Goal: Obtain resource: Obtain resource

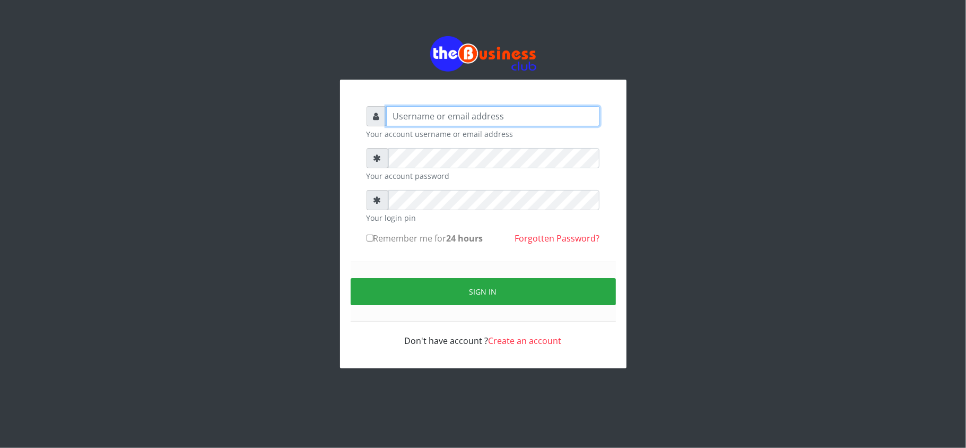
click at [554, 120] on input "text" at bounding box center [493, 116] width 214 height 20
type input "kennyclassy"
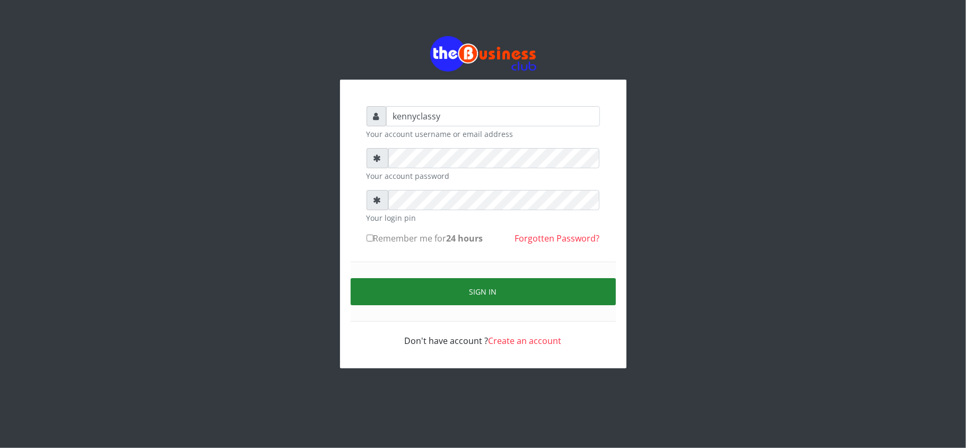
click at [450, 290] on button "Sign in" at bounding box center [483, 291] width 265 height 27
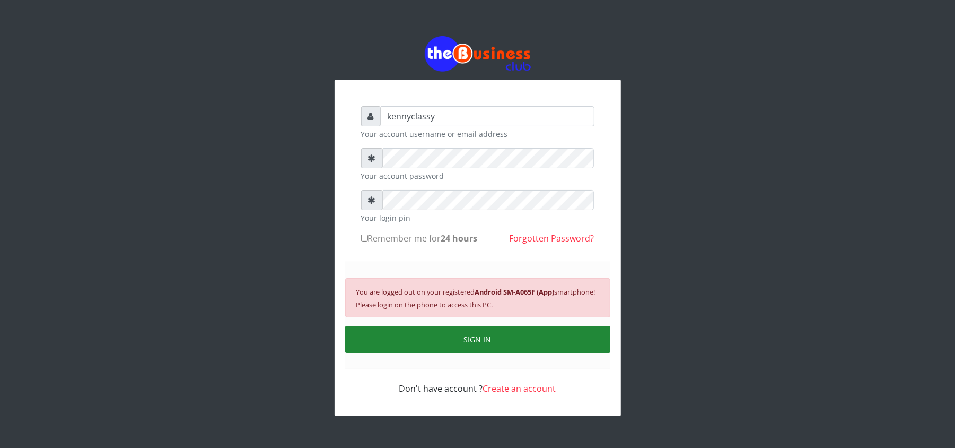
click at [485, 345] on button "SIGN IN" at bounding box center [477, 339] width 265 height 27
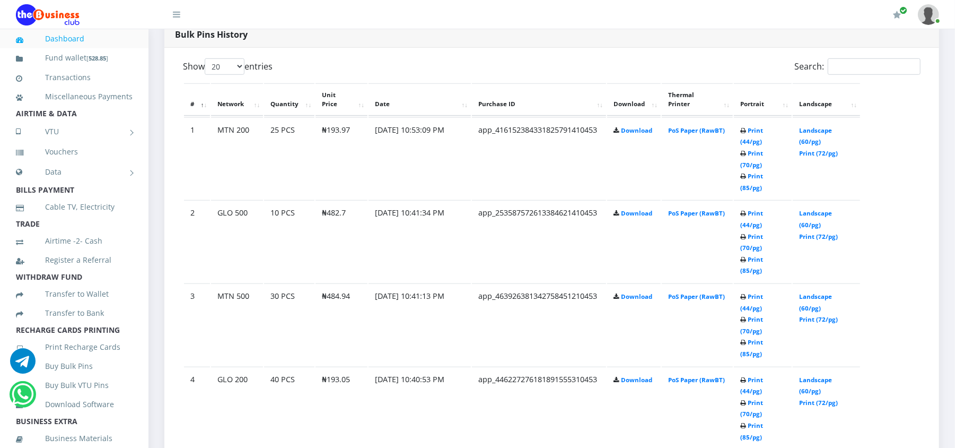
scroll to position [565, 0]
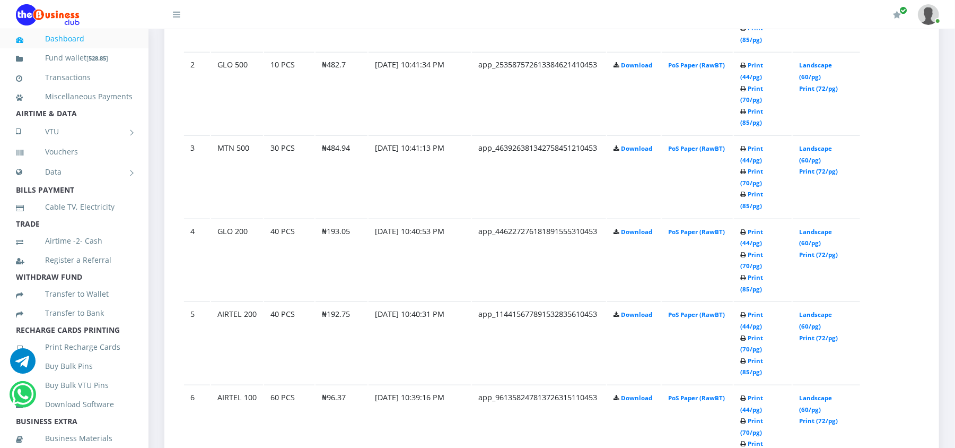
scroll to position [718, 0]
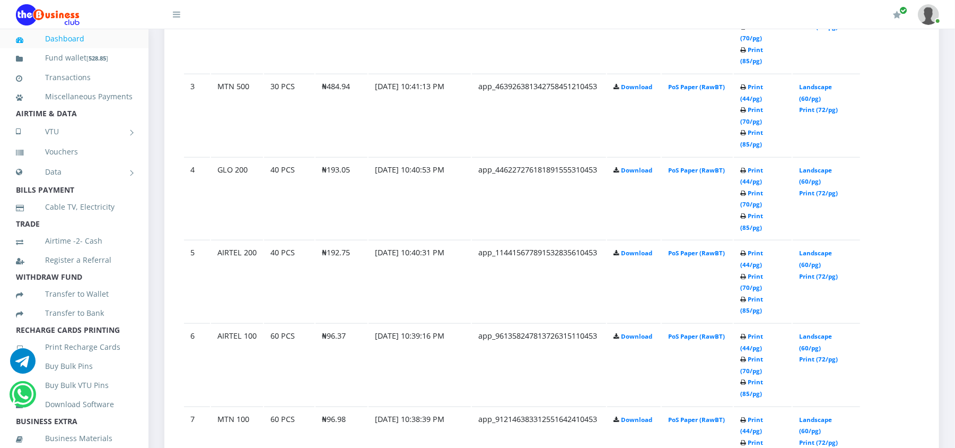
scroll to position [718, 0]
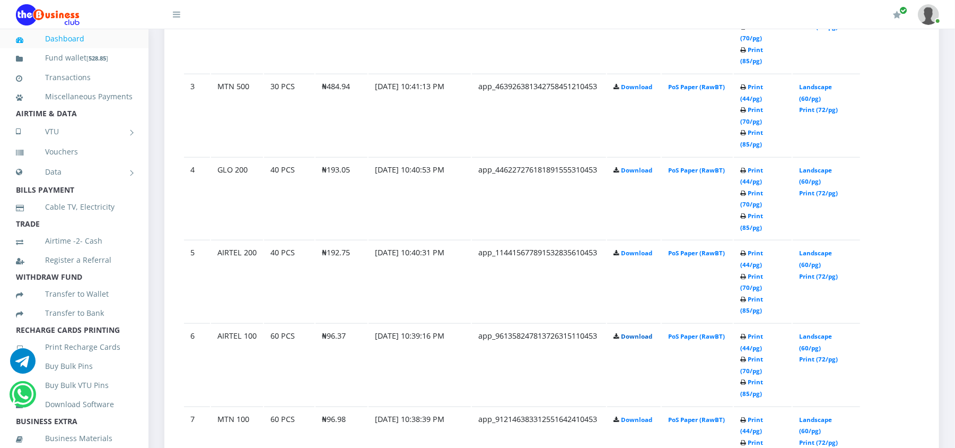
scroll to position [718, 0]
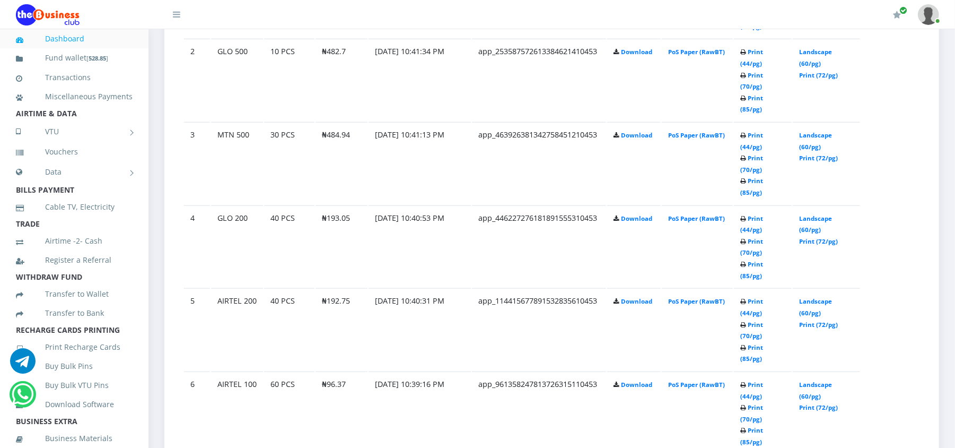
click at [653, 371] on td "Download" at bounding box center [634, 412] width 54 height 82
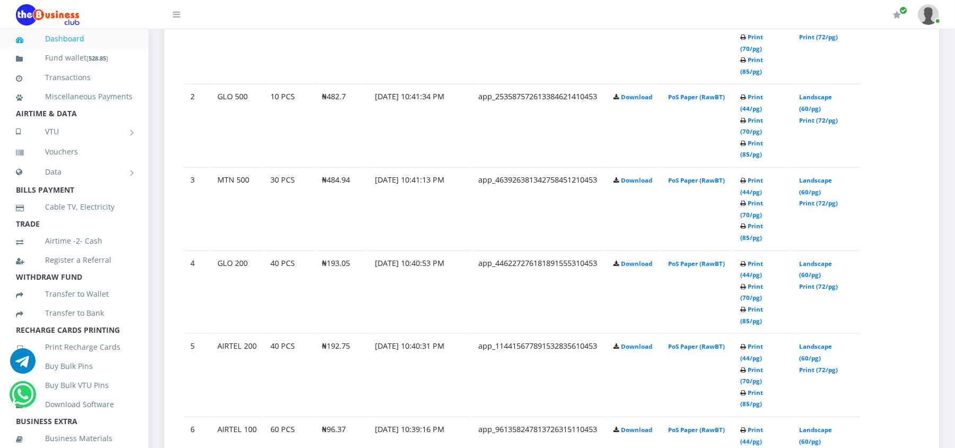
scroll to position [718, 0]
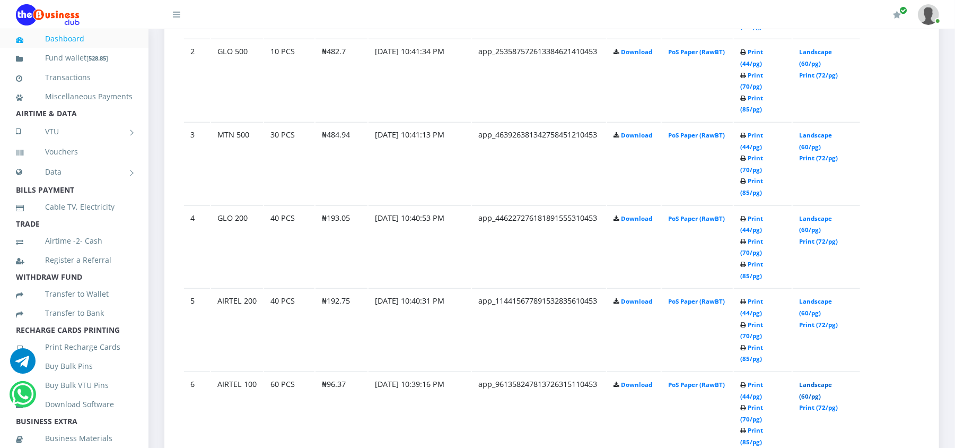
click at [813, 380] on link "Landscape (60/pg)" at bounding box center [815, 390] width 33 height 20
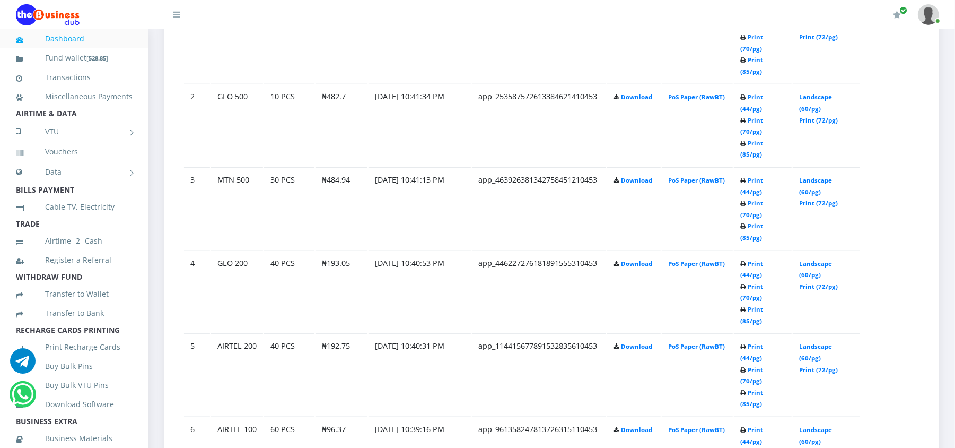
scroll to position [718, 0]
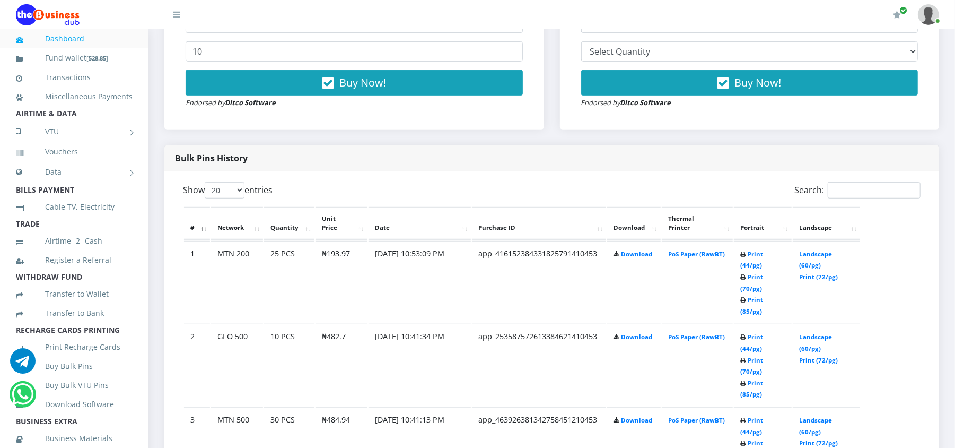
scroll to position [556, 0]
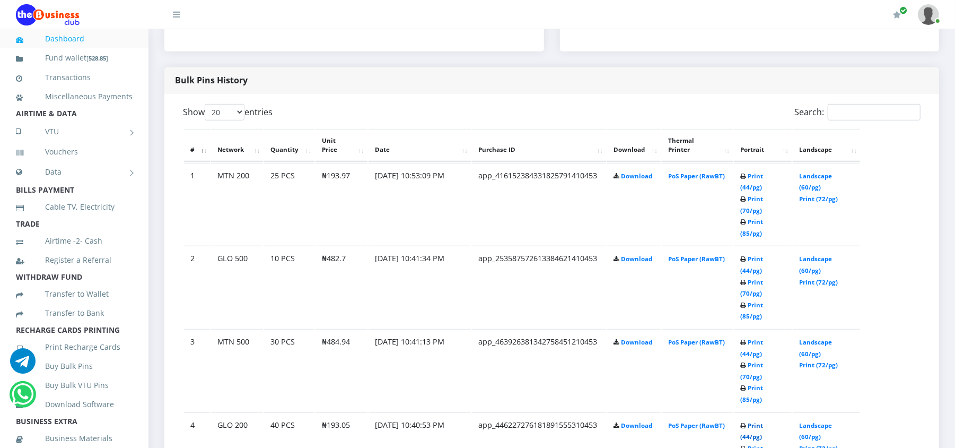
click at [763, 421] on link "Print (44/pg)" at bounding box center [751, 431] width 23 height 20
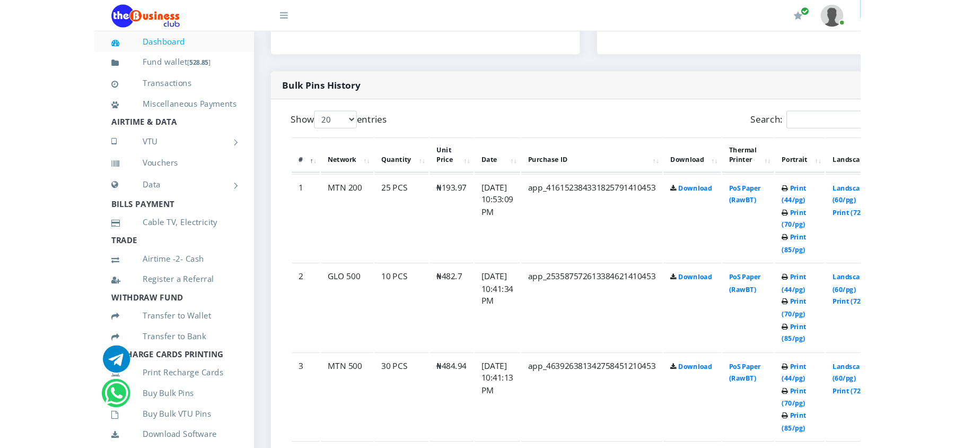
scroll to position [511, 0]
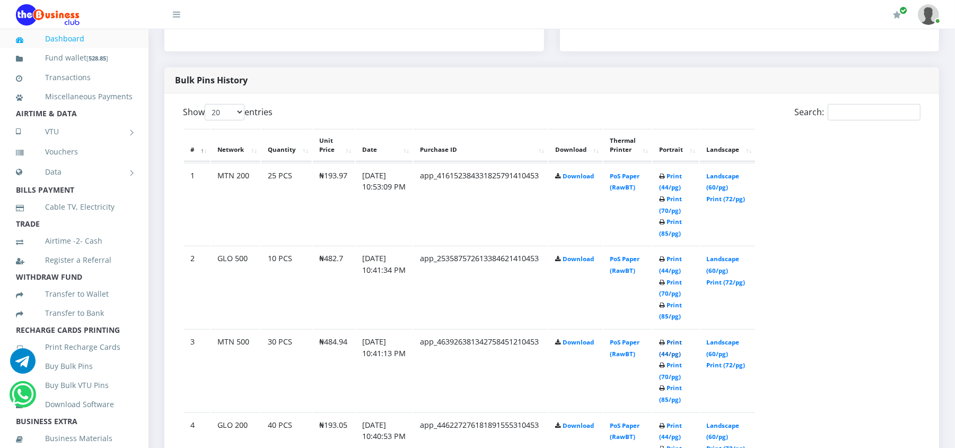
click at [668, 341] on link "Print (44/pg)" at bounding box center [670, 348] width 23 height 20
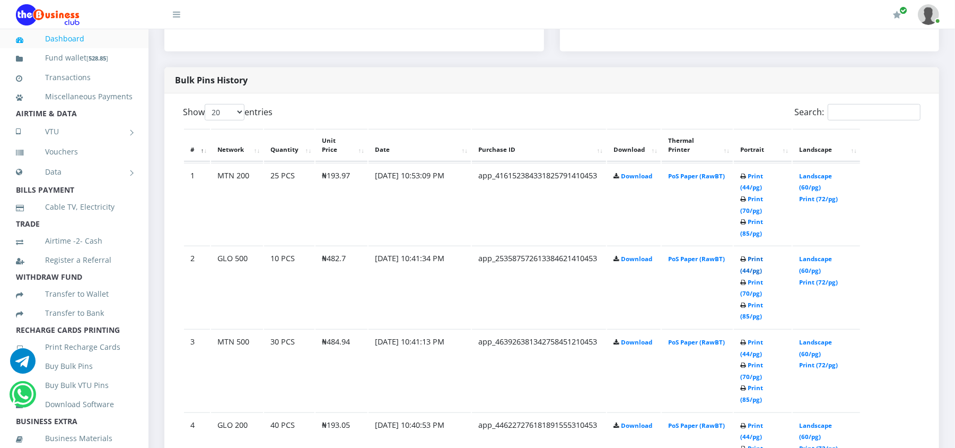
click at [757, 255] on link "Print (44/pg)" at bounding box center [751, 265] width 23 height 20
click at [763, 177] on link "Print (44/pg)" at bounding box center [751, 182] width 23 height 20
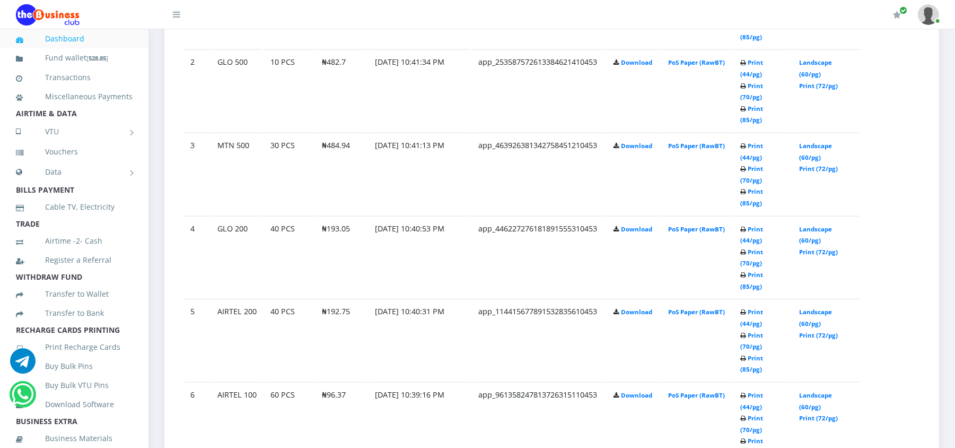
scroll to position [709, 0]
